Goal: Task Accomplishment & Management: Use online tool/utility

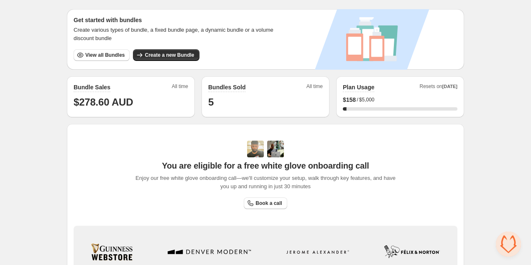
scroll to position [23, 0]
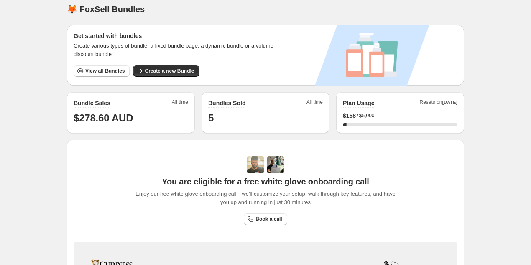
scroll to position [8, 0]
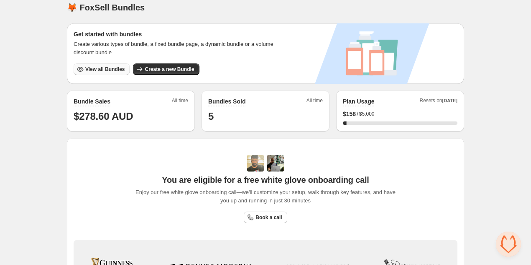
click at [105, 69] on span "View all Bundles" at bounding box center [104, 69] width 39 height 7
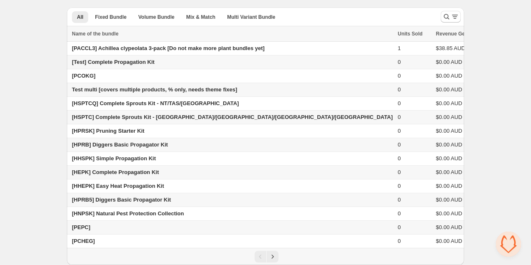
scroll to position [25, 0]
click at [270, 256] on icon "Next" at bounding box center [272, 257] width 8 height 8
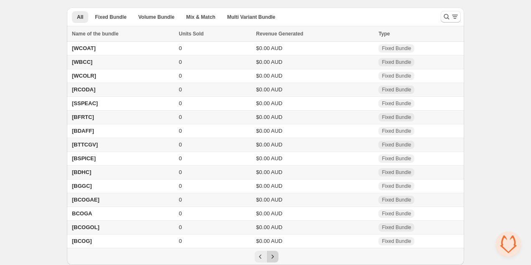
click at [271, 257] on icon "Next" at bounding box center [272, 257] width 8 height 8
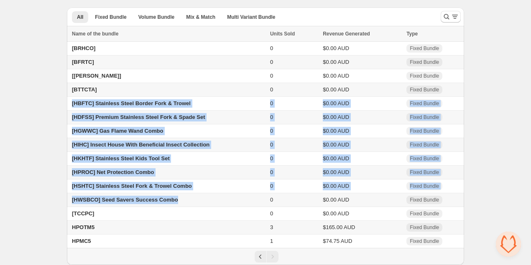
copy tbody "[HBFTC] Stainless Steel Border Fork & Trowel 0 $0.00 AUD Fixed Bundle [HDFSS] P…"
drag, startPoint x: 71, startPoint y: 103, endPoint x: 185, endPoint y: 201, distance: 150.5
click at [186, 201] on tbody "[BRHCO] 0 $0.00 AUD Fixed Bundle [BFRTC] 0 $0.00 AUD Fixed Bundle [BASCO] 0 $0.…" at bounding box center [265, 145] width 397 height 207
click at [443, 18] on icon "Search and filter results" at bounding box center [446, 17] width 8 height 8
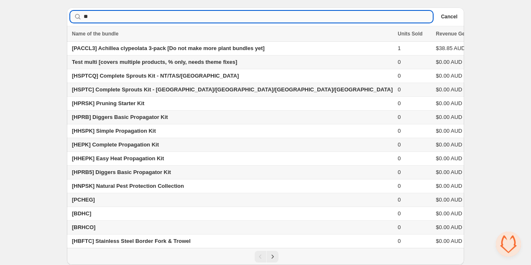
type input "**"
click at [103, 15] on input "**" at bounding box center [258, 17] width 349 height 12
click at [479, 151] on div "Home Bundles Analytics Plan and Billing Bundles. This page is ready Bundles Cre…" at bounding box center [265, 121] width 531 height 290
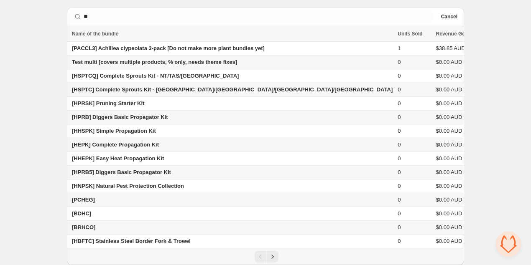
click at [120, 145] on span "[HEPK] Complete Propagation Kit" at bounding box center [115, 145] width 87 height 6
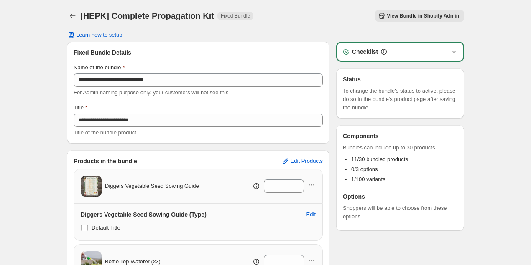
click at [407, 17] on span "View Bundle in Shopify Admin" at bounding box center [422, 16] width 72 height 7
click at [509, 239] on span "Open chat" at bounding box center [508, 244] width 25 height 25
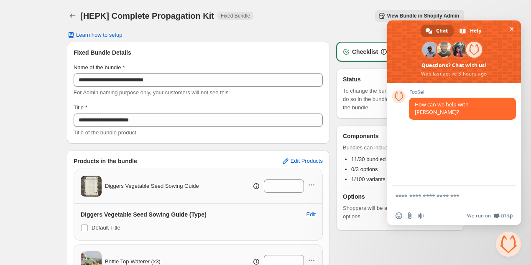
click at [448, 195] on textarea "Compose your message..." at bounding box center [444, 197] width 99 height 8
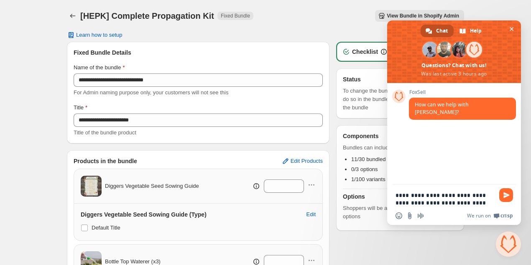
type textarea "**********"
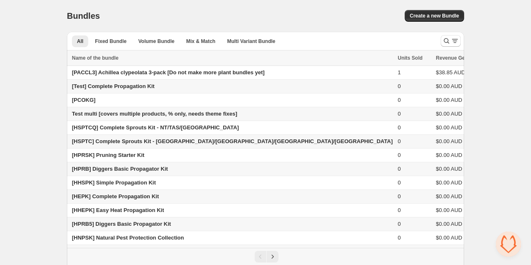
click at [59, 155] on div "Bundles. This page is ready Bundles Create a new Bundle All Fixed Bundle Volume…" at bounding box center [265, 145] width 417 height 290
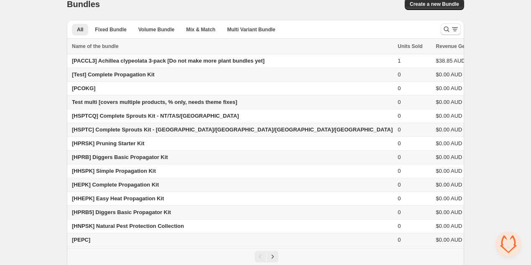
scroll to position [25, 0]
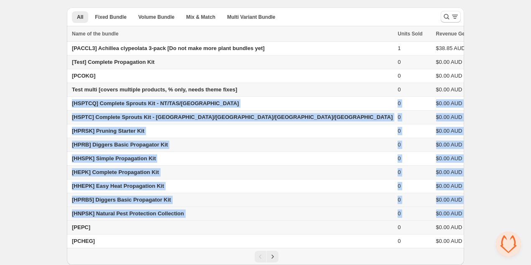
copy tbody "[HSPTCQ] Complete Sprouts Kit - NT/TAS/WA 0 $0.00 AUD Fixed Bundle [HSPTC] Comp…"
drag, startPoint x: 68, startPoint y: 104, endPoint x: 443, endPoint y: 214, distance: 391.1
click at [444, 214] on tbody "[PACCL3] Achillea clypeolata 3-pack [Do not make more plant bundles yet] 1 $38.…" at bounding box center [304, 145] width 475 height 207
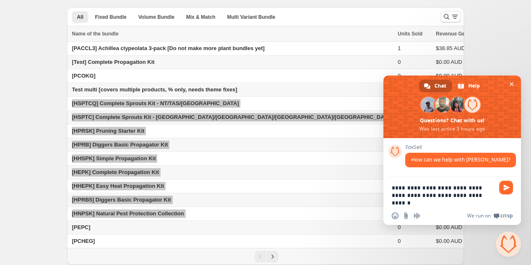
type textarea "**********"
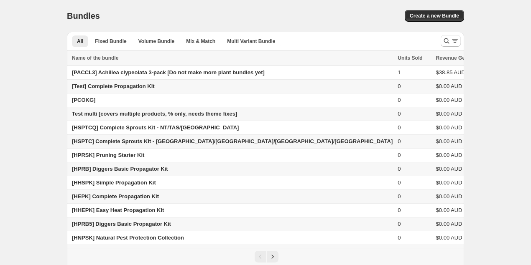
scroll to position [25, 0]
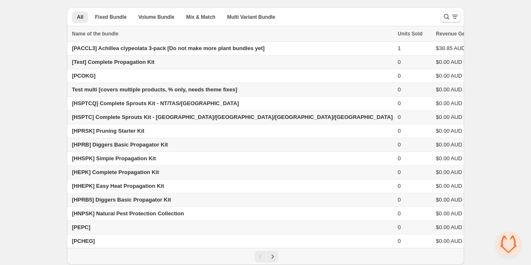
click at [508, 246] on span "Open chat" at bounding box center [508, 244] width 25 height 25
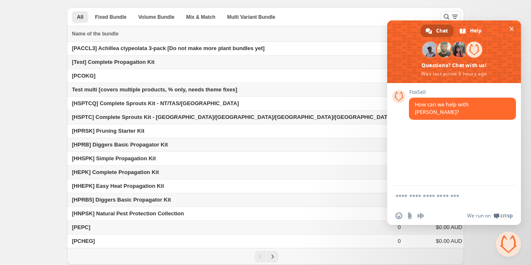
click at [461, 201] on form at bounding box center [444, 197] width 99 height 23
click at [458, 195] on textarea "Compose your message..." at bounding box center [444, 197] width 99 height 8
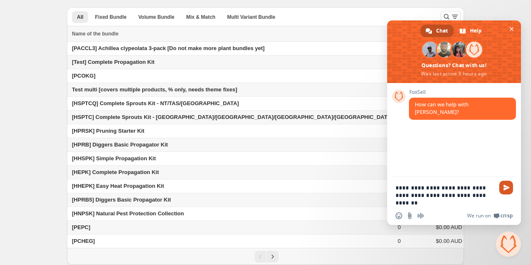
type textarea "**********"
click at [505, 188] on span "Send" at bounding box center [506, 188] width 6 height 6
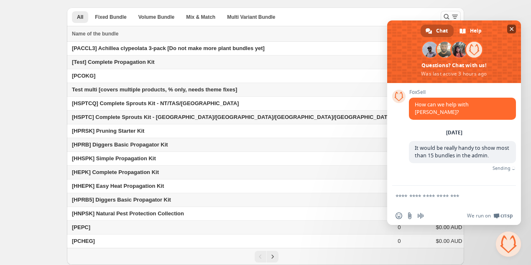
click at [510, 30] on span "Close chat" at bounding box center [511, 29] width 4 height 4
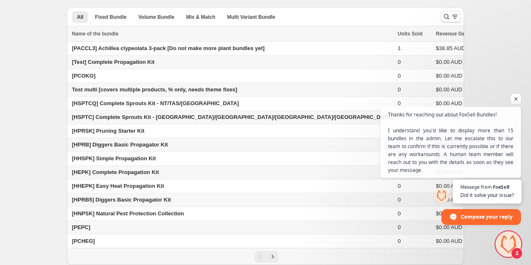
click at [481, 192] on span "Did it solve your issue?" at bounding box center [486, 195] width 53 height 8
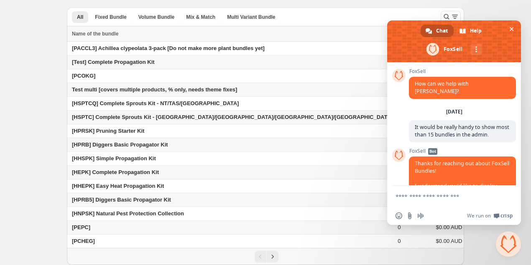
scroll to position [149, 0]
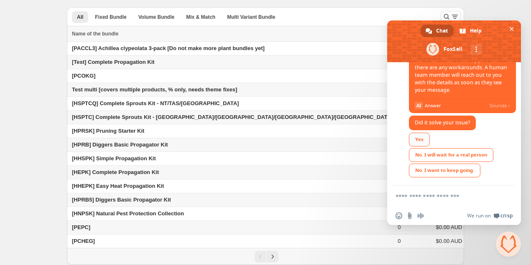
click at [422, 137] on div "Yes" at bounding box center [419, 140] width 21 height 14
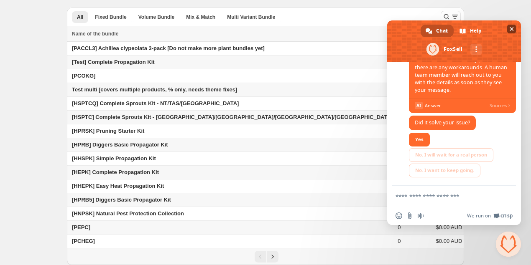
scroll to position [0, 0]
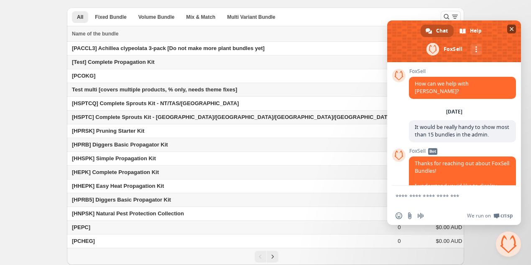
click at [512, 31] on span "Close chat" at bounding box center [511, 29] width 9 height 9
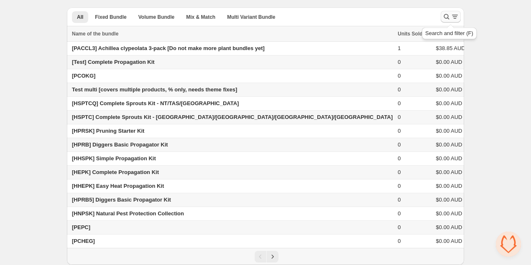
click at [449, 15] on icon "Search and filter results" at bounding box center [446, 17] width 8 height 8
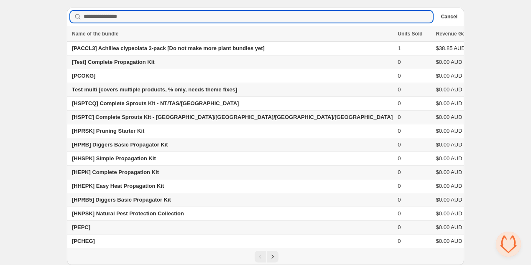
click at [449, 15] on span "Cancel" at bounding box center [449, 16] width 16 height 7
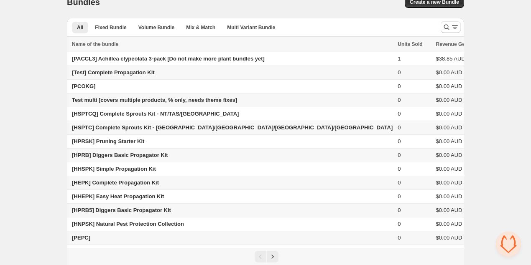
scroll to position [25, 0]
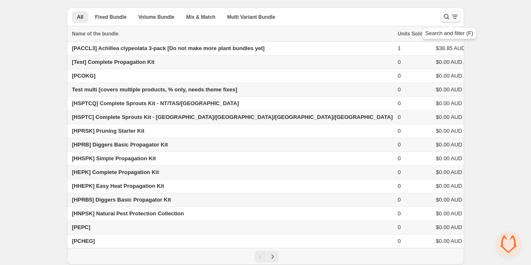
click at [444, 17] on icon "Search and filter results" at bounding box center [446, 17] width 8 height 8
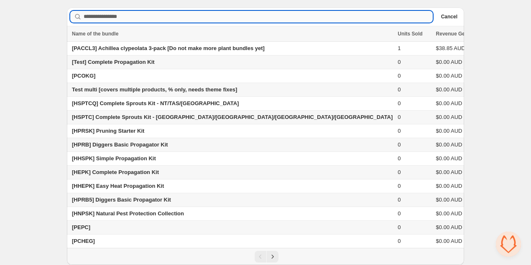
click at [122, 13] on input "Searching in all" at bounding box center [258, 17] width 349 height 12
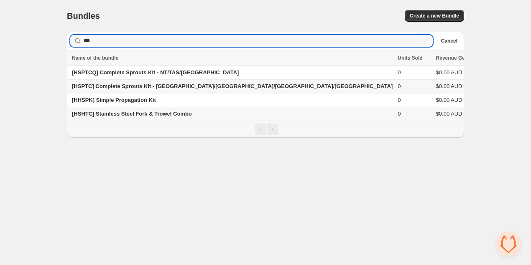
scroll to position [0, 0]
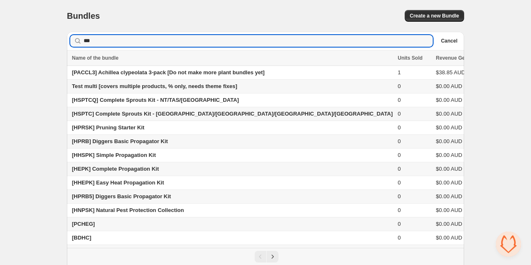
type input "**"
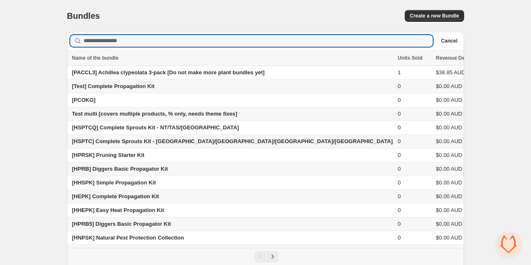
scroll to position [25, 0]
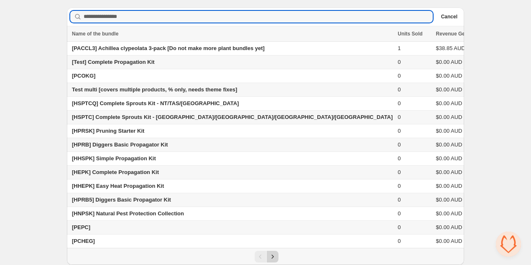
click at [271, 261] on icon "Next" at bounding box center [272, 257] width 8 height 8
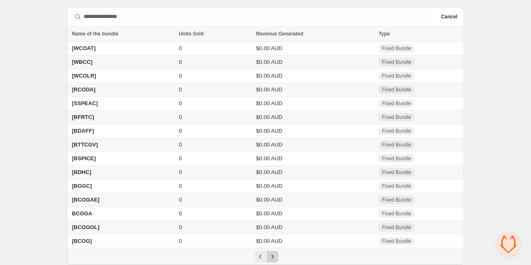
click at [272, 257] on icon "Next" at bounding box center [272, 257] width 8 height 8
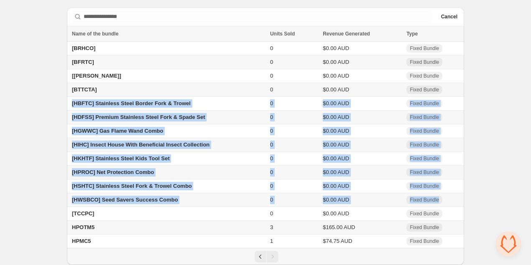
drag, startPoint x: 71, startPoint y: 105, endPoint x: 450, endPoint y: 201, distance: 390.5
click at [450, 201] on tbody "[BRHCO] 0 $0.00 AUD Fixed Bundle [BFRTC] 0 $0.00 AUD Fixed Bundle [BASCO] 0 $0.…" at bounding box center [265, 145] width 397 height 207
copy tbody "[HBFTC] Stainless Steel Border Fork & Trowel 0 $0.00 AUD Fixed Bundle [HDFSS] P…"
click at [481, 132] on div "Home Bundles Analytics Plan and Billing Bundles. This page is ready Bundles Cre…" at bounding box center [265, 121] width 531 height 290
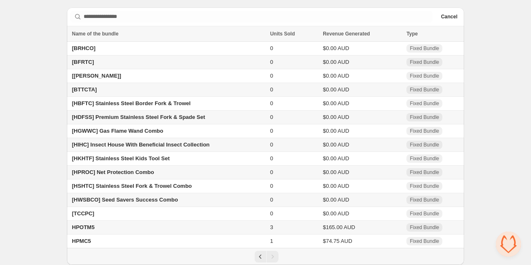
click at [481, 132] on div "Home Bundles Analytics Plan and Billing Bundles. This page is ready Bundles Cre…" at bounding box center [265, 121] width 531 height 290
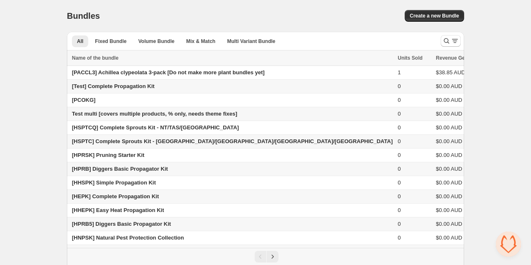
scroll to position [25, 0]
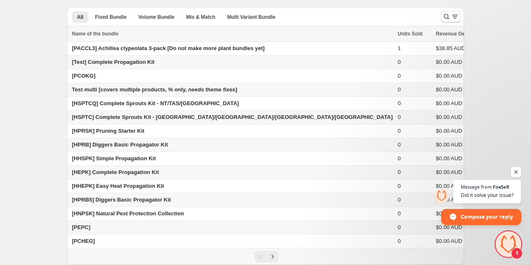
click at [495, 218] on span "Compose your reply" at bounding box center [486, 216] width 52 height 15
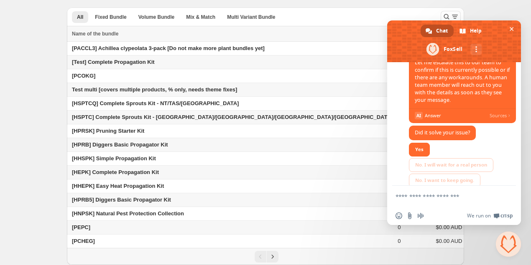
scroll to position [149, 0]
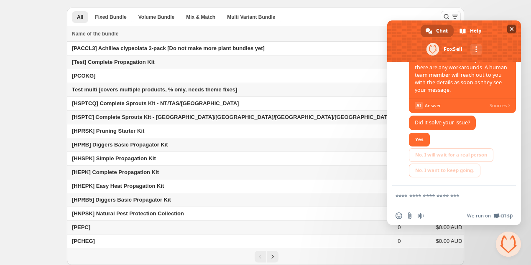
drag, startPoint x: 512, startPoint y: 27, endPoint x: 509, endPoint y: 31, distance: 4.8
click at [512, 27] on span "Close chat" at bounding box center [511, 29] width 4 height 4
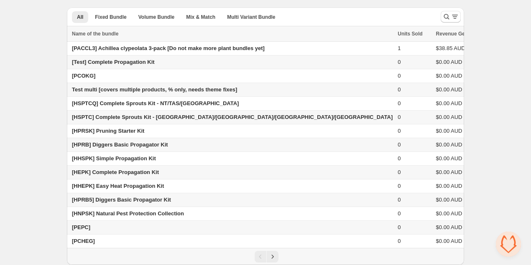
click at [42, 143] on div "Home Bundles Analytics Plan and Billing Bundles. This page is ready Bundles Cre…" at bounding box center [265, 121] width 531 height 290
click at [113, 100] on span "[HSPTCQ] Complete Sprouts Kit - NT/TAS/[GEOGRAPHIC_DATA]" at bounding box center [155, 103] width 167 height 6
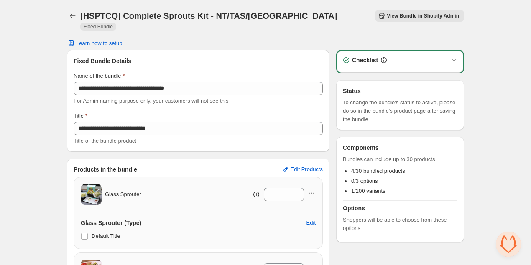
scroll to position [149, 0]
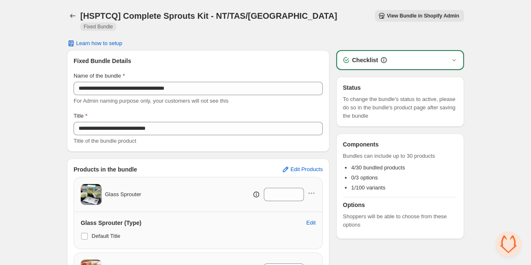
click at [430, 17] on span "View Bundle in Shopify Admin" at bounding box center [422, 16] width 72 height 7
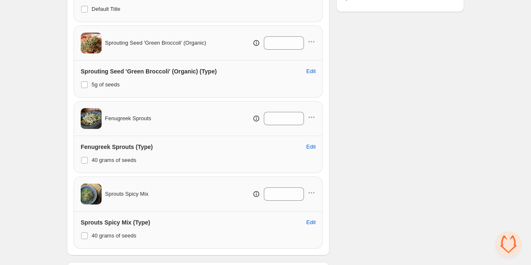
scroll to position [226, 0]
